Goal: Use online tool/utility: Utilize a website feature to perform a specific function

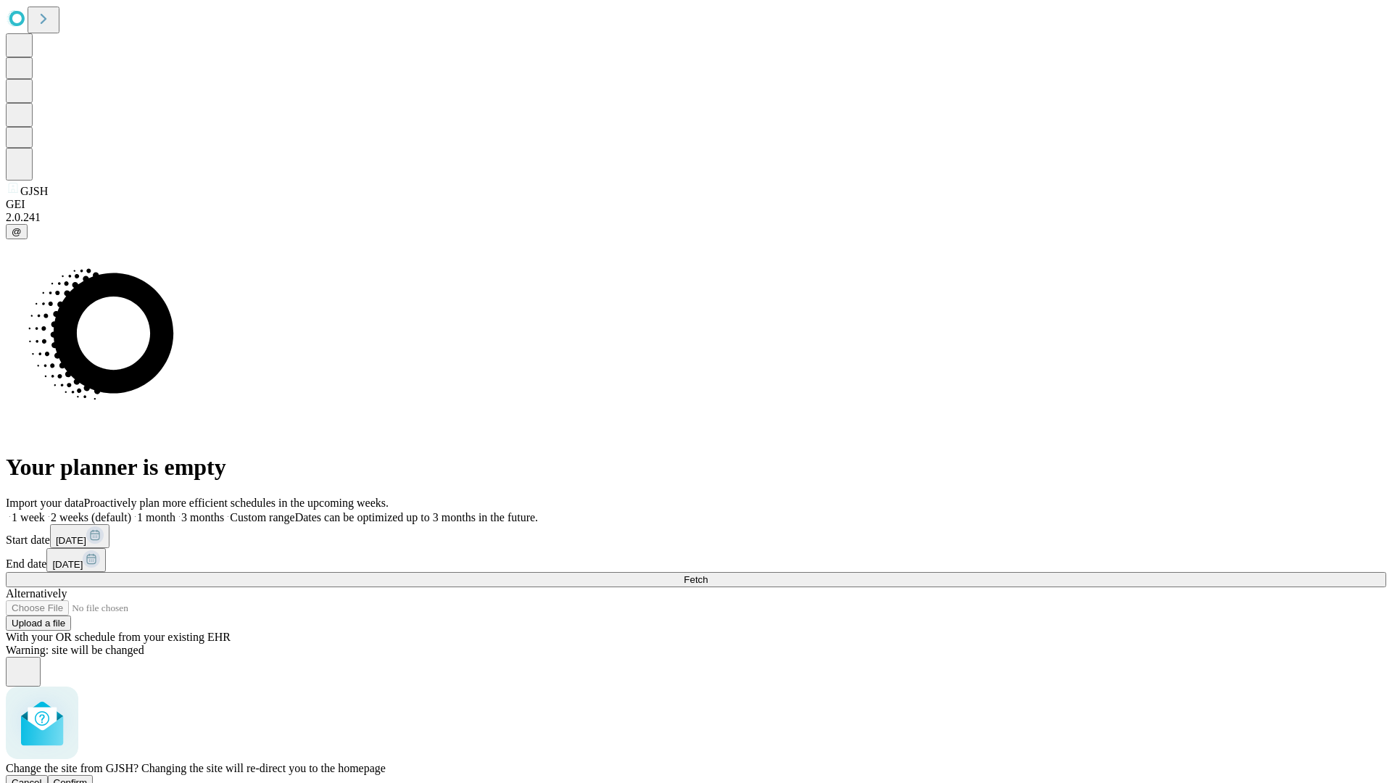
click at [88, 777] on span "Confirm" at bounding box center [71, 782] width 34 height 11
click at [131, 511] on label "2 weeks (default)" at bounding box center [88, 517] width 86 height 12
click at [708, 574] on span "Fetch" at bounding box center [696, 579] width 24 height 11
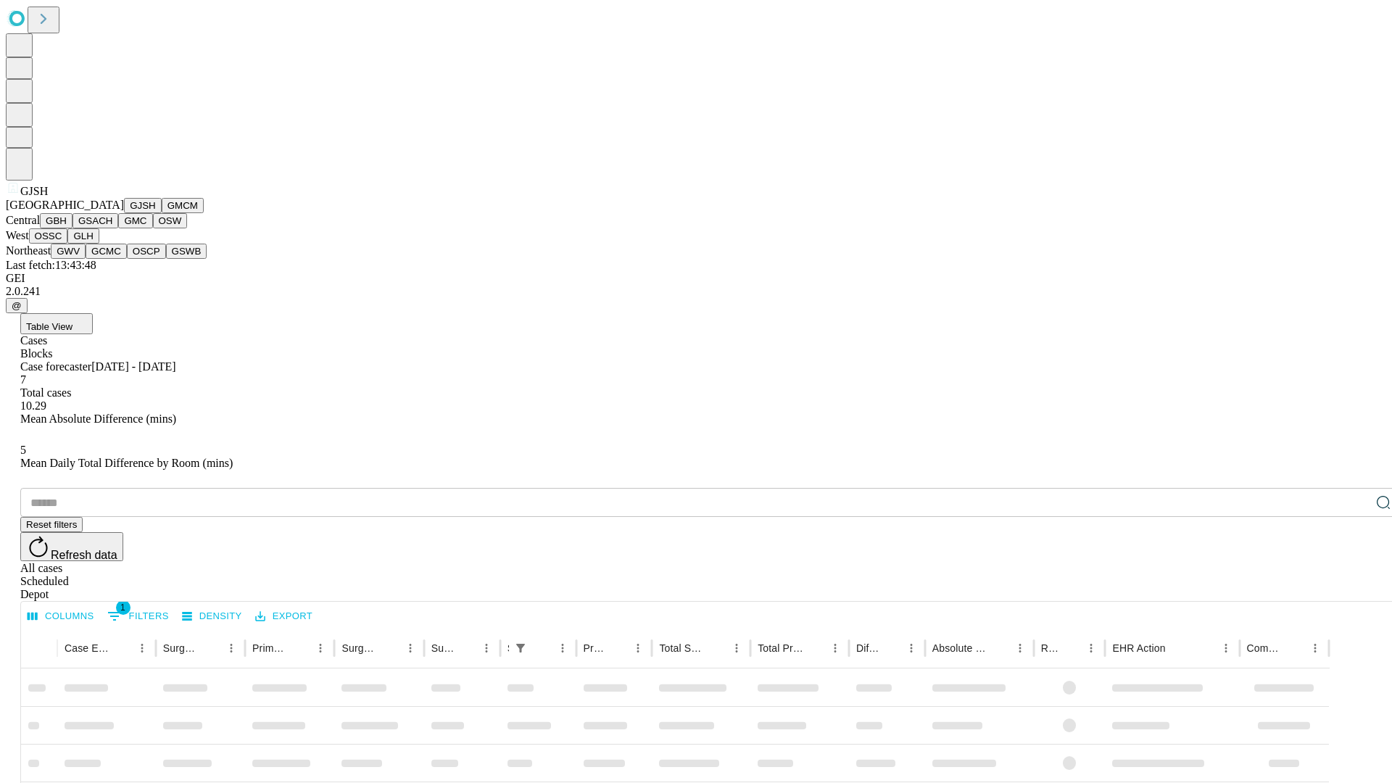
click at [162, 213] on button "GMCM" at bounding box center [183, 205] width 42 height 15
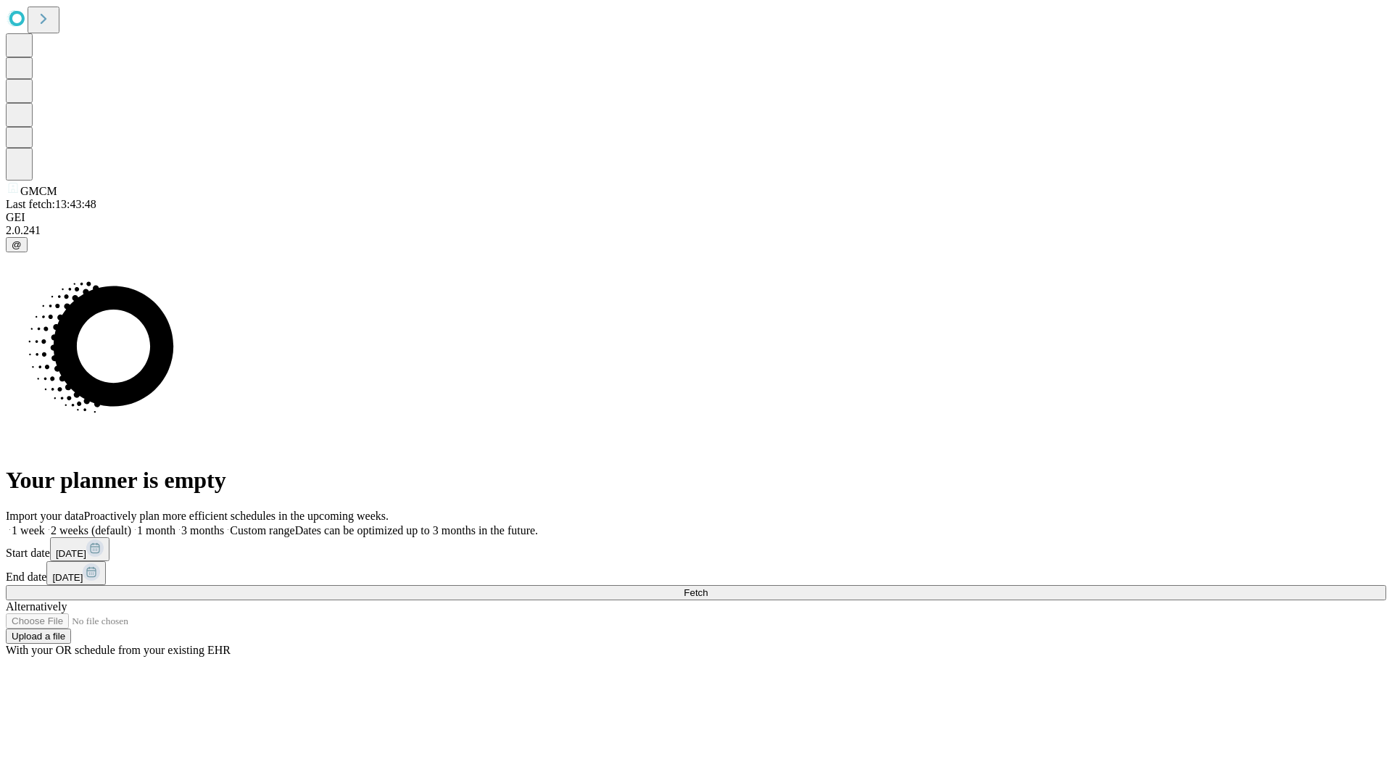
click at [131, 524] on label "2 weeks (default)" at bounding box center [88, 530] width 86 height 12
click at [708, 587] on span "Fetch" at bounding box center [696, 592] width 24 height 11
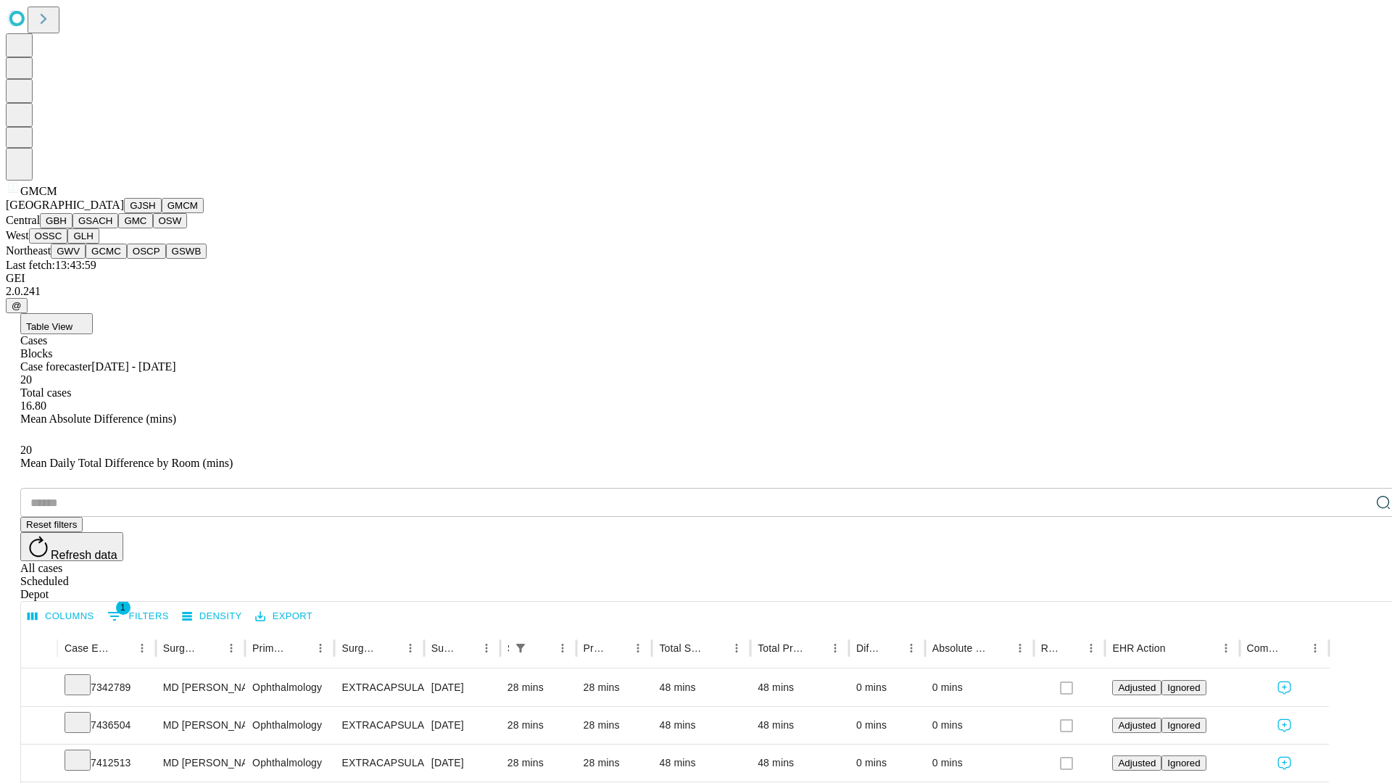
click at [72, 228] on button "GBH" at bounding box center [56, 220] width 33 height 15
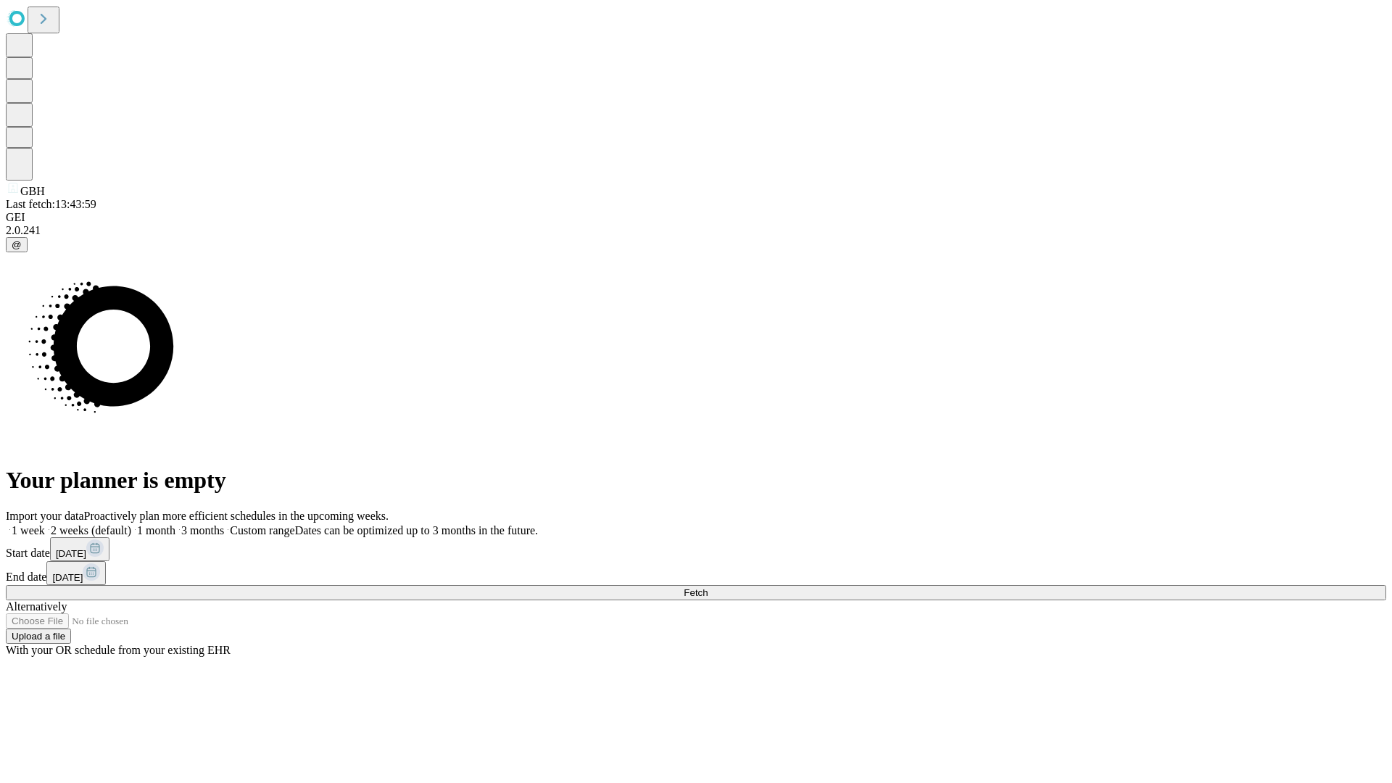
click at [131, 524] on label "2 weeks (default)" at bounding box center [88, 530] width 86 height 12
click at [708, 587] on span "Fetch" at bounding box center [696, 592] width 24 height 11
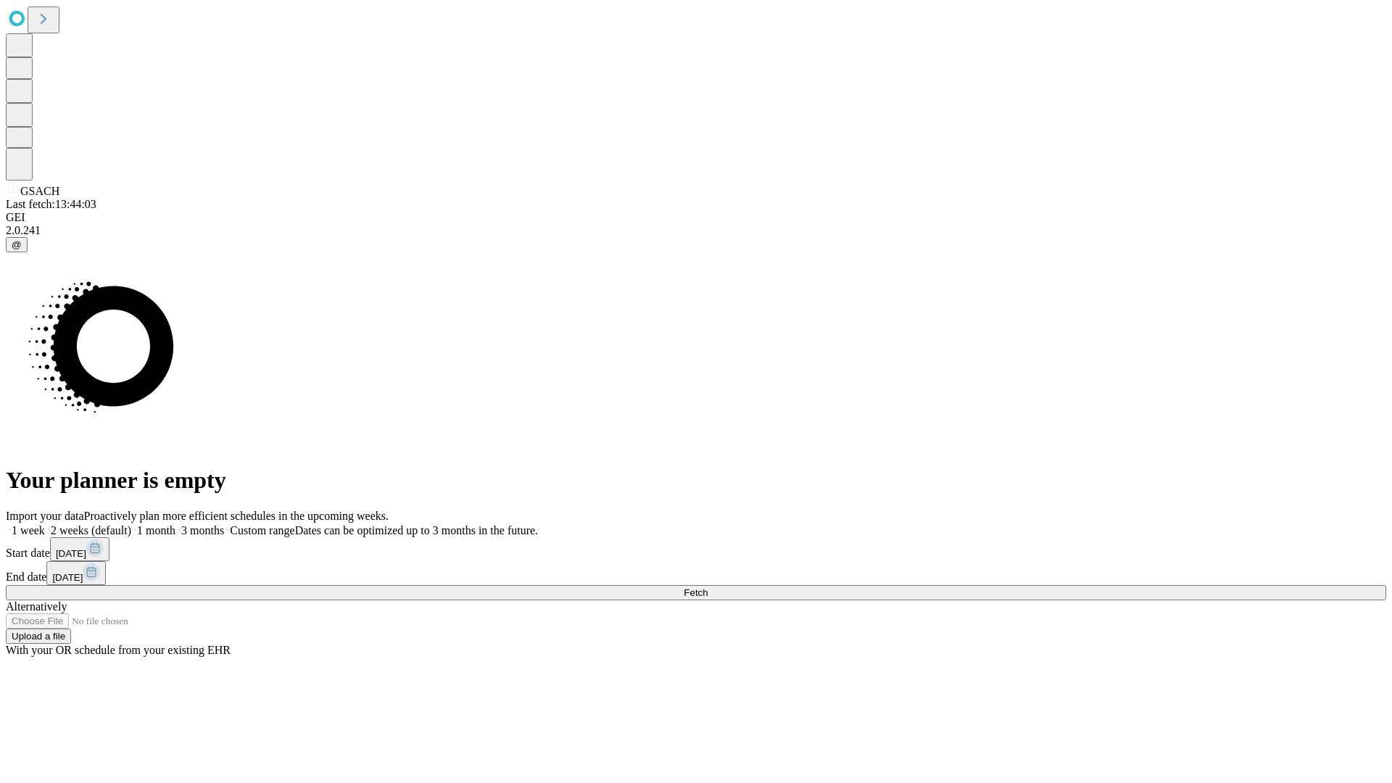
click at [708, 587] on span "Fetch" at bounding box center [696, 592] width 24 height 11
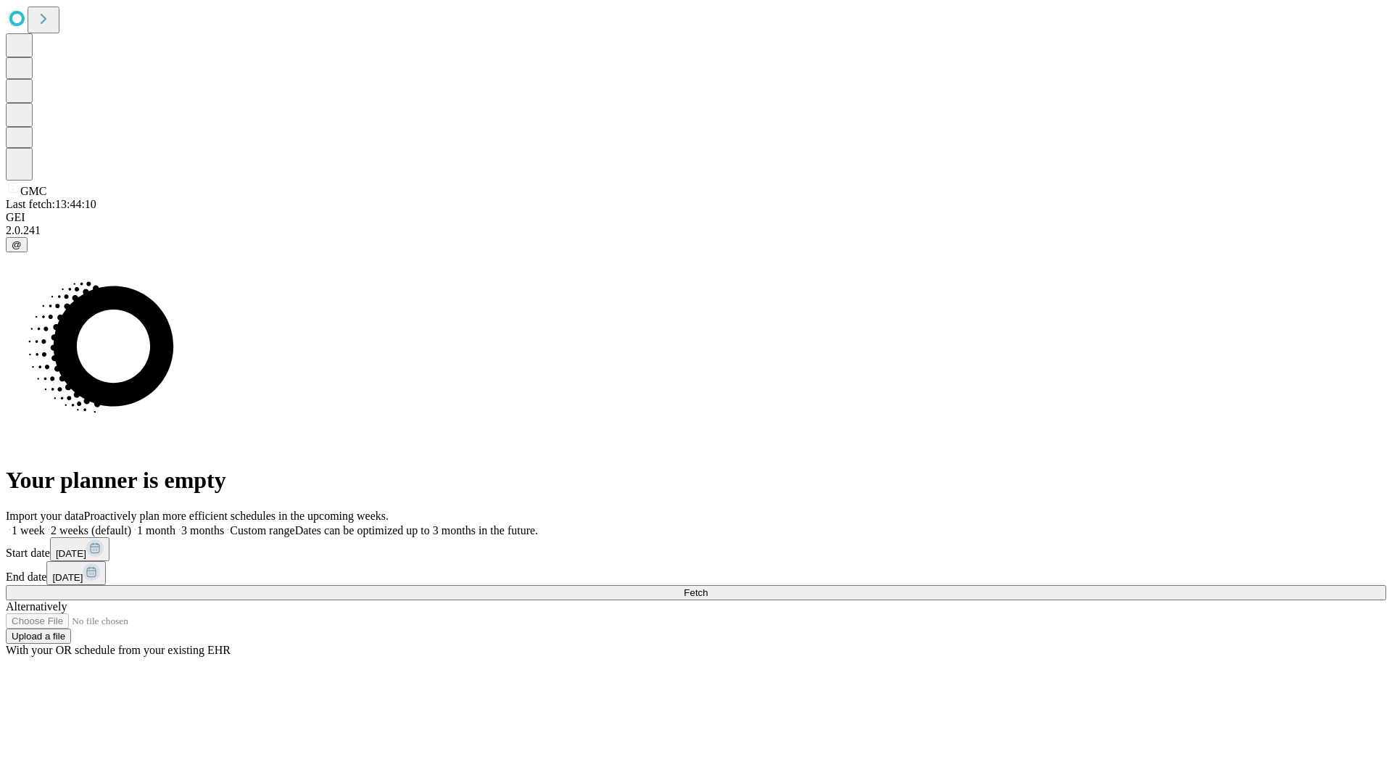
click at [708, 587] on span "Fetch" at bounding box center [696, 592] width 24 height 11
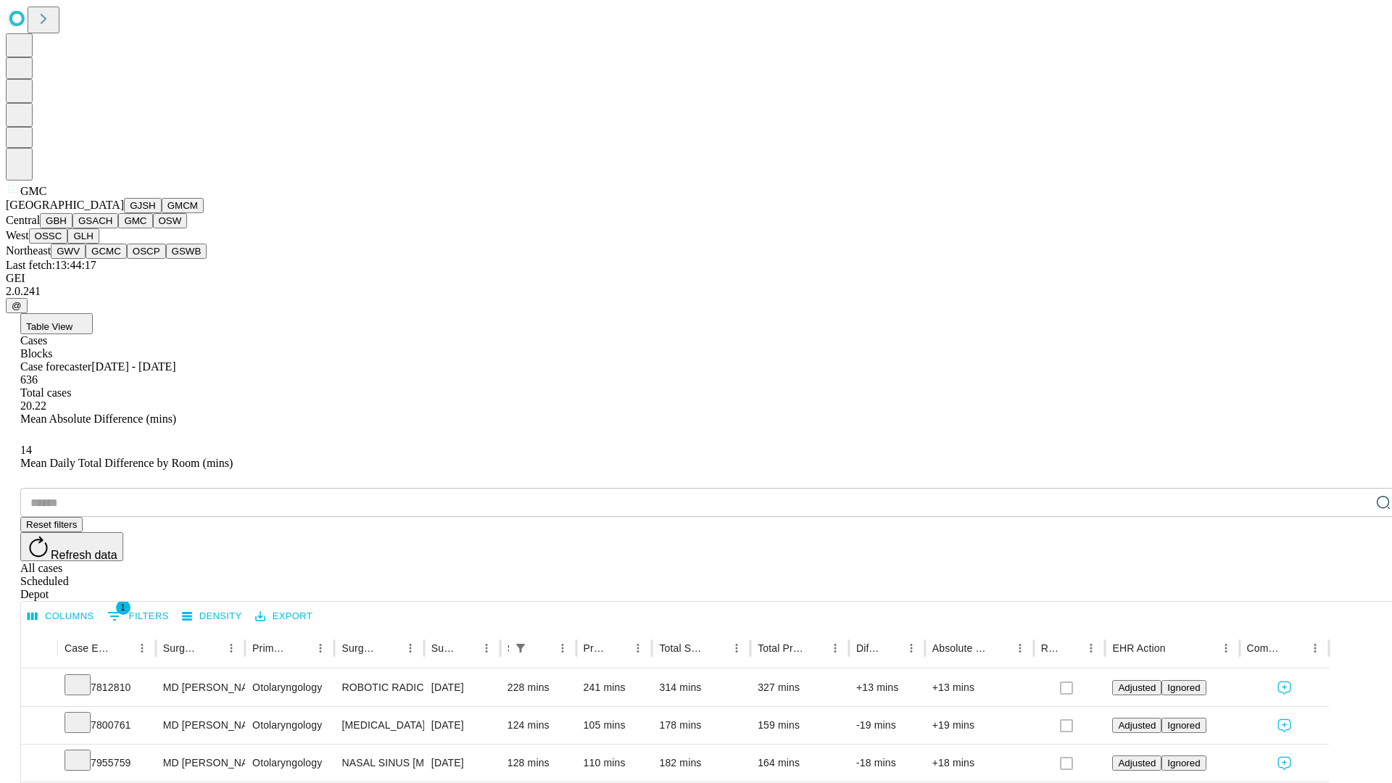
click at [153, 228] on button "OSW" at bounding box center [170, 220] width 35 height 15
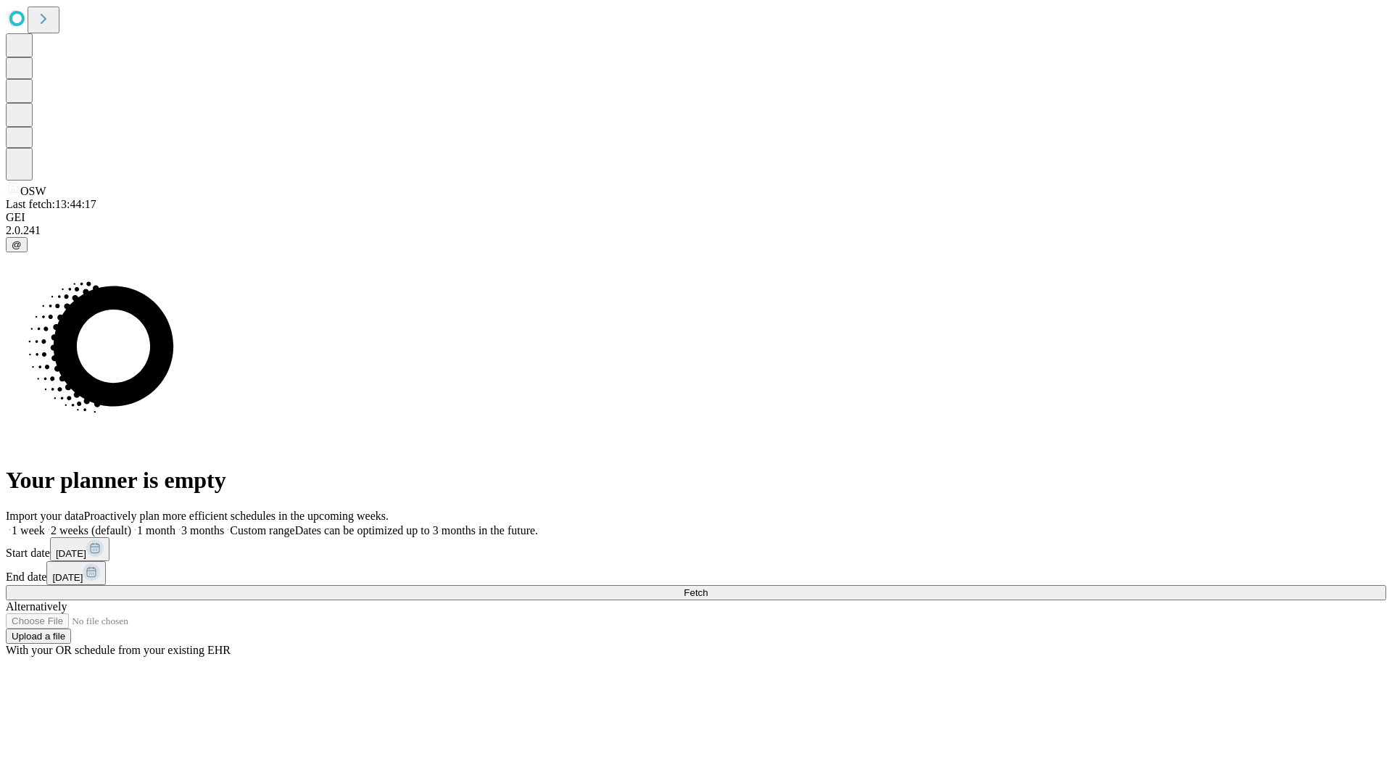
click at [131, 524] on label "2 weeks (default)" at bounding box center [88, 530] width 86 height 12
click at [708, 587] on span "Fetch" at bounding box center [696, 592] width 24 height 11
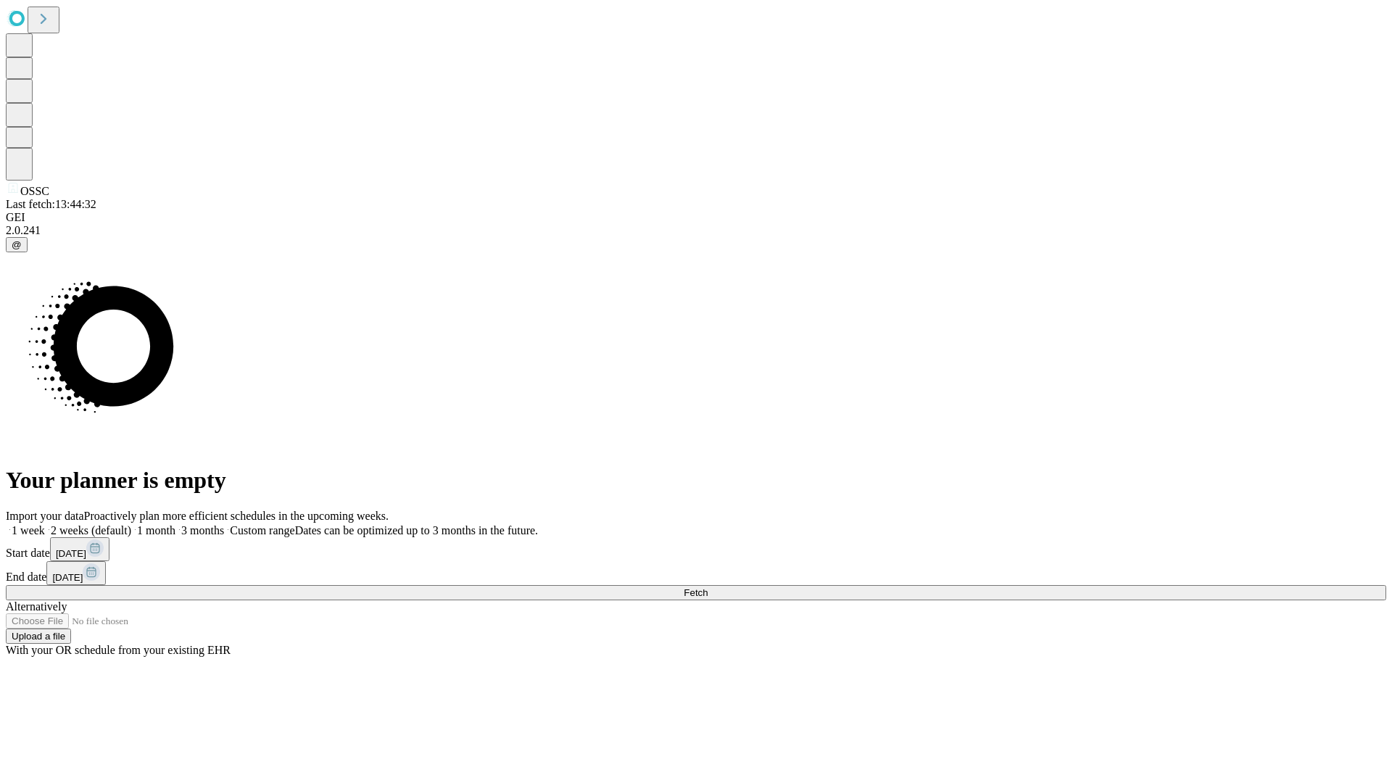
click at [131, 524] on label "2 weeks (default)" at bounding box center [88, 530] width 86 height 12
click at [708, 587] on span "Fetch" at bounding box center [696, 592] width 24 height 11
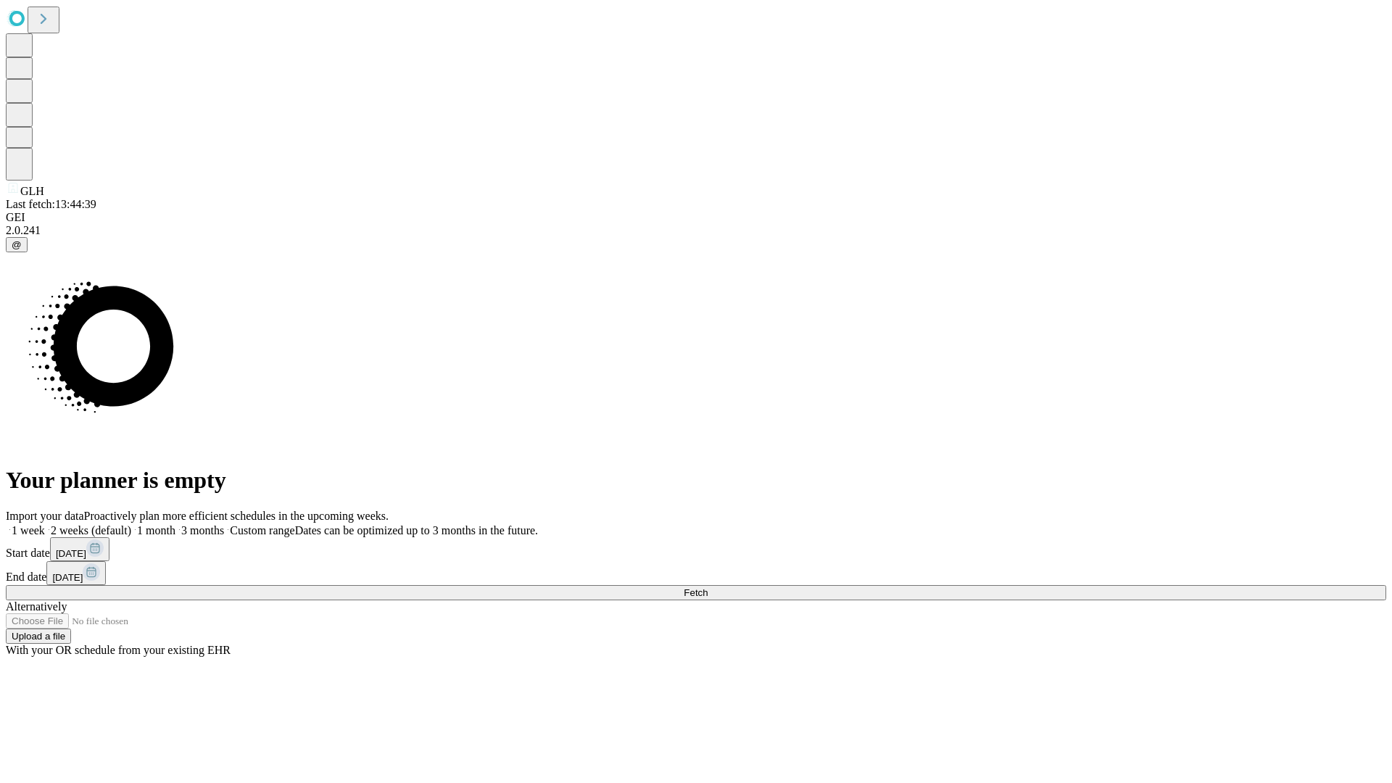
click at [131, 524] on label "2 weeks (default)" at bounding box center [88, 530] width 86 height 12
click at [708, 587] on span "Fetch" at bounding box center [696, 592] width 24 height 11
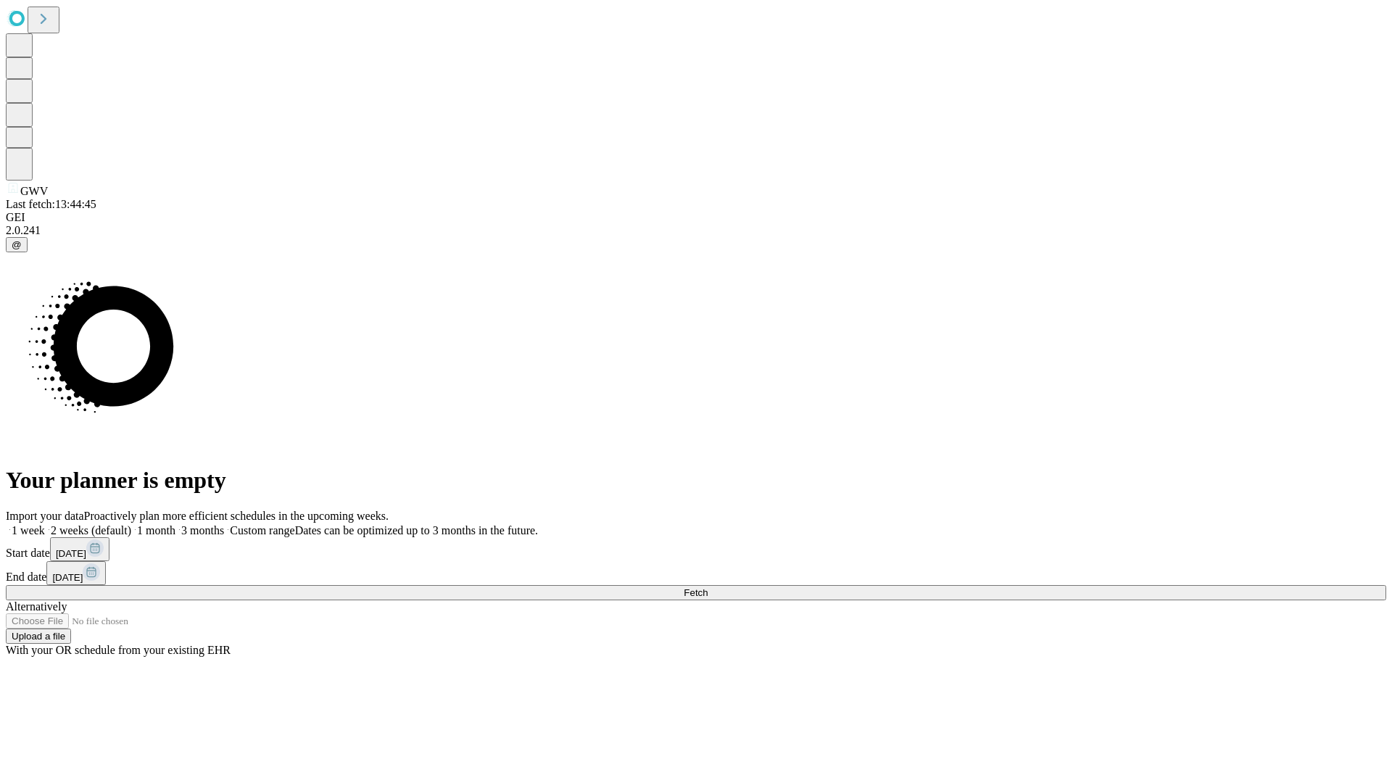
click at [708, 587] on span "Fetch" at bounding box center [696, 592] width 24 height 11
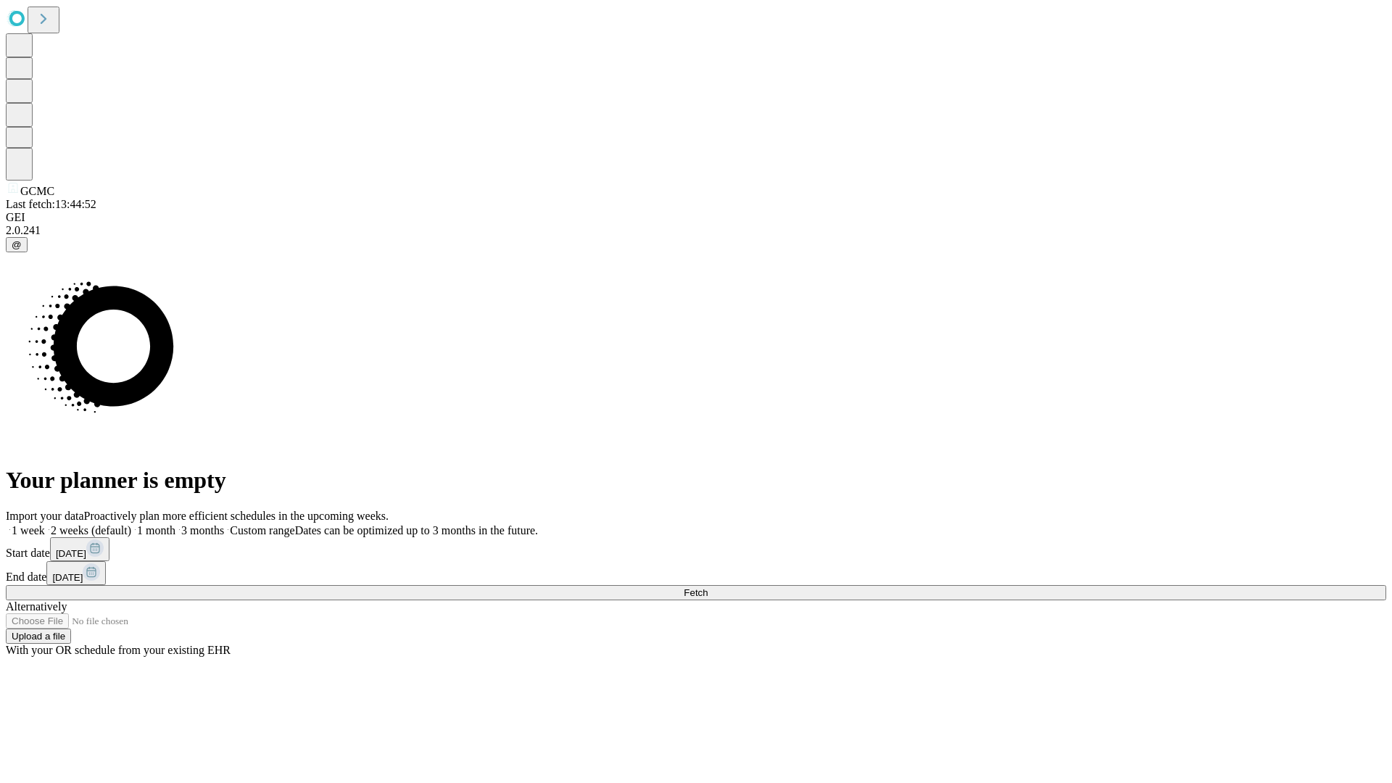
click at [708, 587] on span "Fetch" at bounding box center [696, 592] width 24 height 11
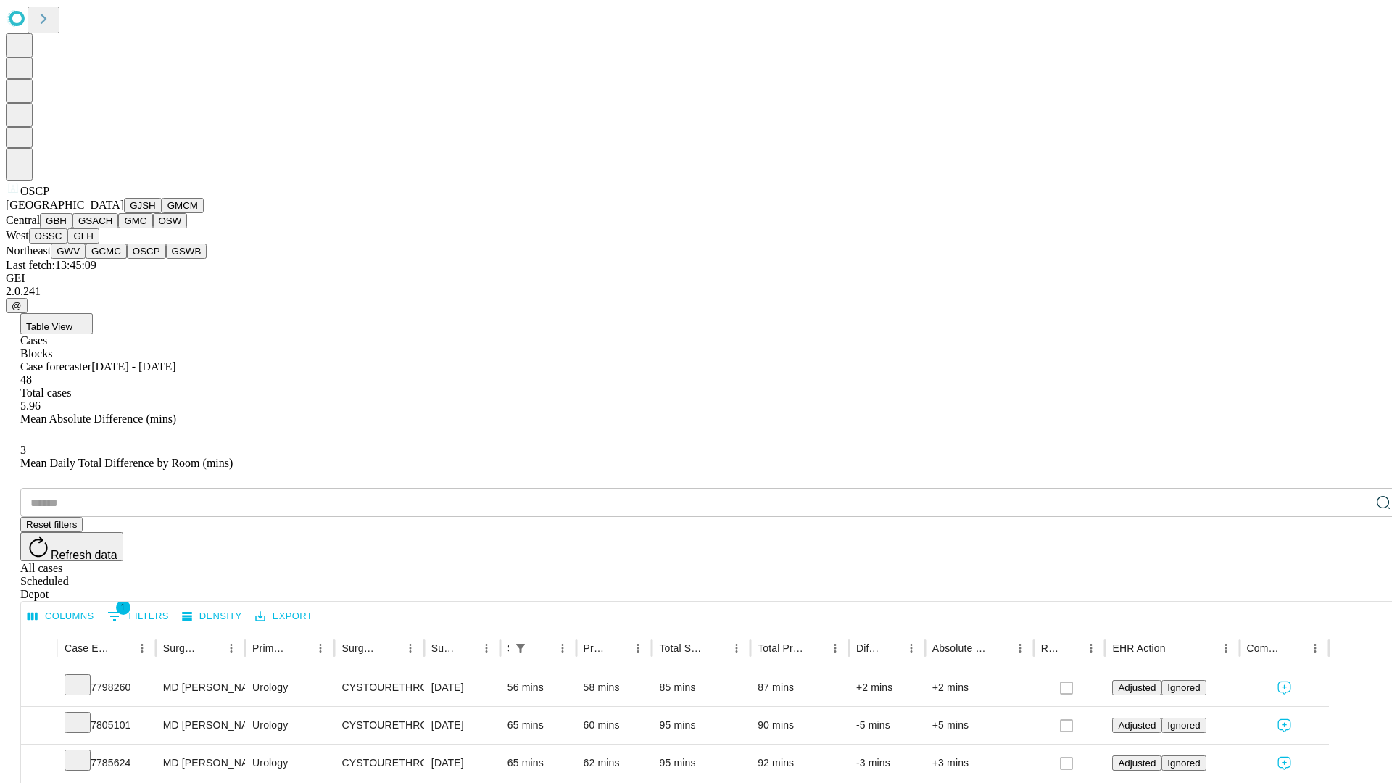
click at [166, 259] on button "GSWB" at bounding box center [186, 251] width 41 height 15
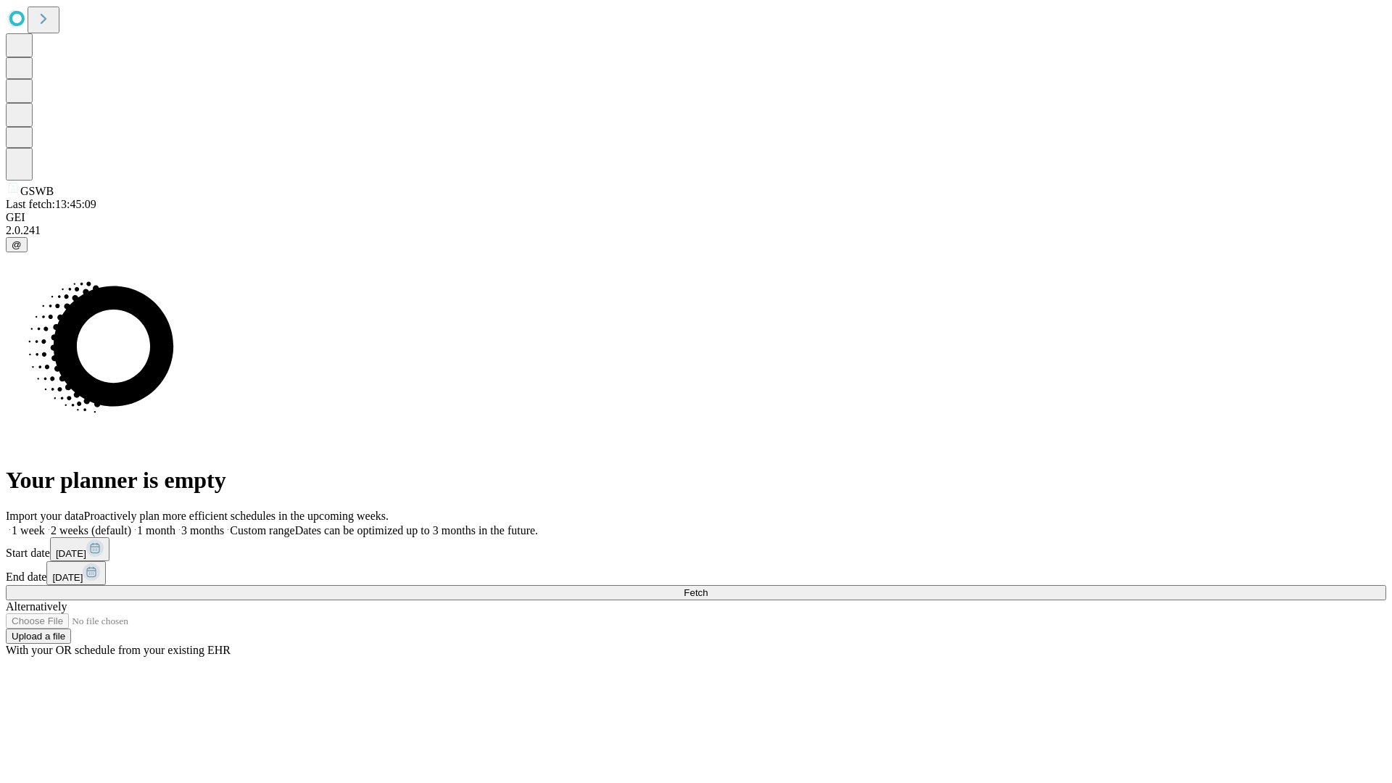
click at [131, 524] on label "2 weeks (default)" at bounding box center [88, 530] width 86 height 12
click at [708, 587] on span "Fetch" at bounding box center [696, 592] width 24 height 11
